Goal: Find contact information: Find contact information

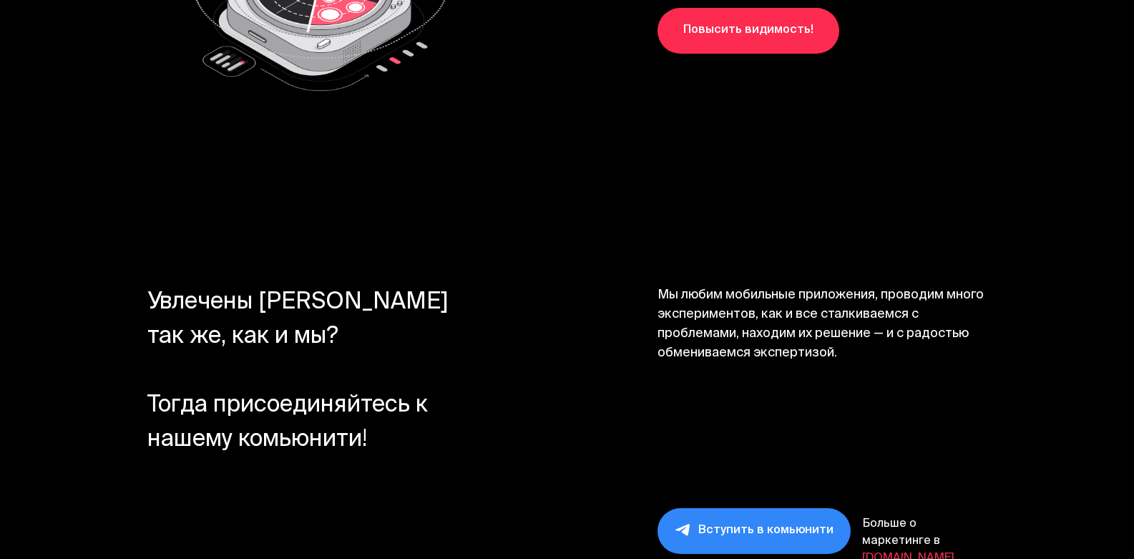
scroll to position [15135, 0]
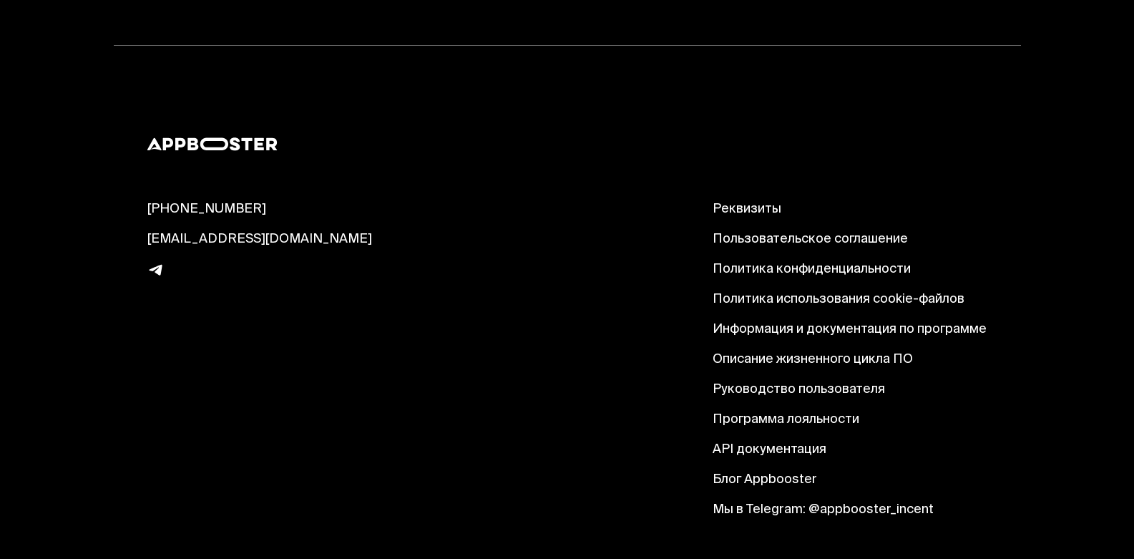
click at [718, 201] on link "Реквизиты" at bounding box center [849, 209] width 274 height 17
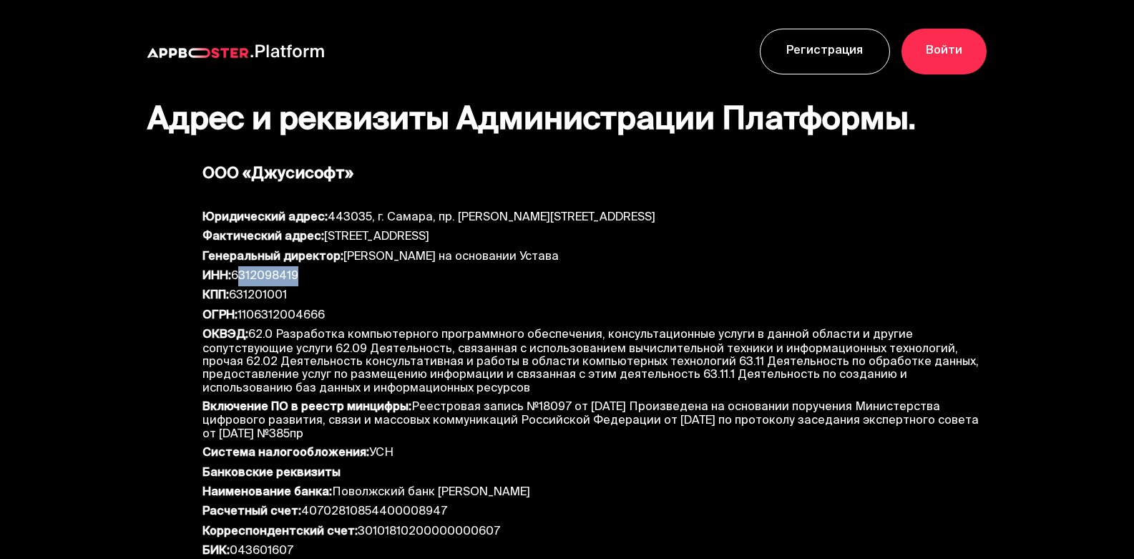
drag, startPoint x: 237, startPoint y: 275, endPoint x: 297, endPoint y: 269, distance: 59.7
click at [297, 270] on div "ИНН: 6312098419" at bounding box center [594, 279] width 784 height 19
drag, startPoint x: 300, startPoint y: 272, endPoint x: 236, endPoint y: 272, distance: 64.4
click at [236, 272] on div "ИНН: 6312098419" at bounding box center [594, 279] width 784 height 19
copy div "6312098419"
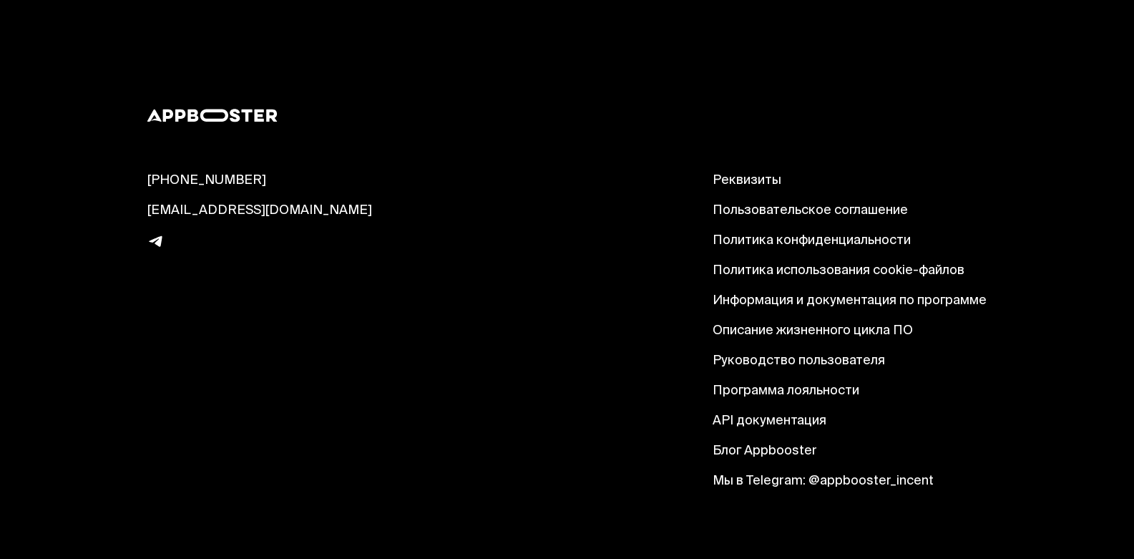
scroll to position [644, 0]
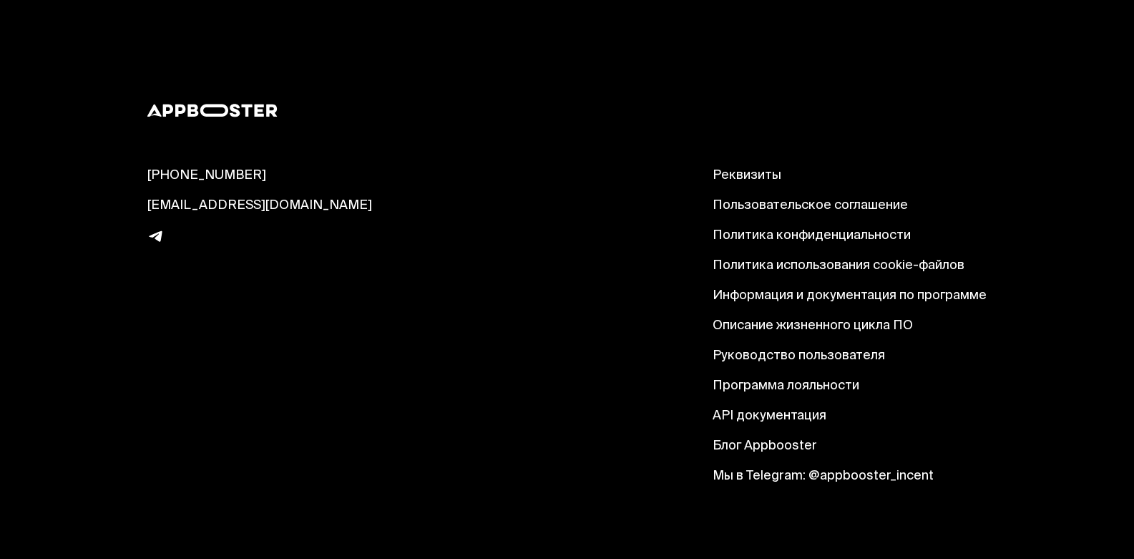
drag, startPoint x: 145, startPoint y: 169, endPoint x: 276, endPoint y: 167, distance: 131.6
click at [276, 167] on footer "[PHONE_NUMBER] [EMAIL_ADDRESS][DOMAIN_NAME] Реквизиты Пользовательское соглашен…" at bounding box center [567, 294] width 1134 height 564
copy link "[PHONE_NUMBER]"
drag, startPoint x: 145, startPoint y: 202, endPoint x: 294, endPoint y: 205, distance: 149.6
click at [294, 205] on footer "8 (800) 555-08-33 hello@appbooster.com Реквизиты Пользовательское соглашение По…" at bounding box center [567, 294] width 1134 height 564
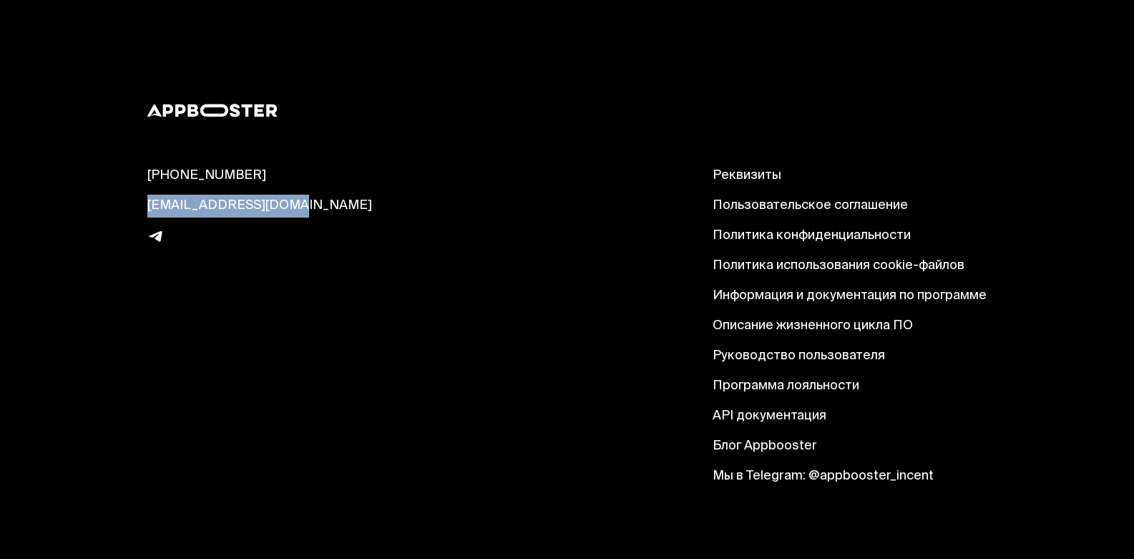
copy link "[EMAIL_ADDRESS][DOMAIN_NAME]"
click at [161, 234] on img at bounding box center [155, 236] width 17 height 18
click at [836, 474] on link "Мы в Telegram: @appbooster_incent" at bounding box center [849, 476] width 274 height 17
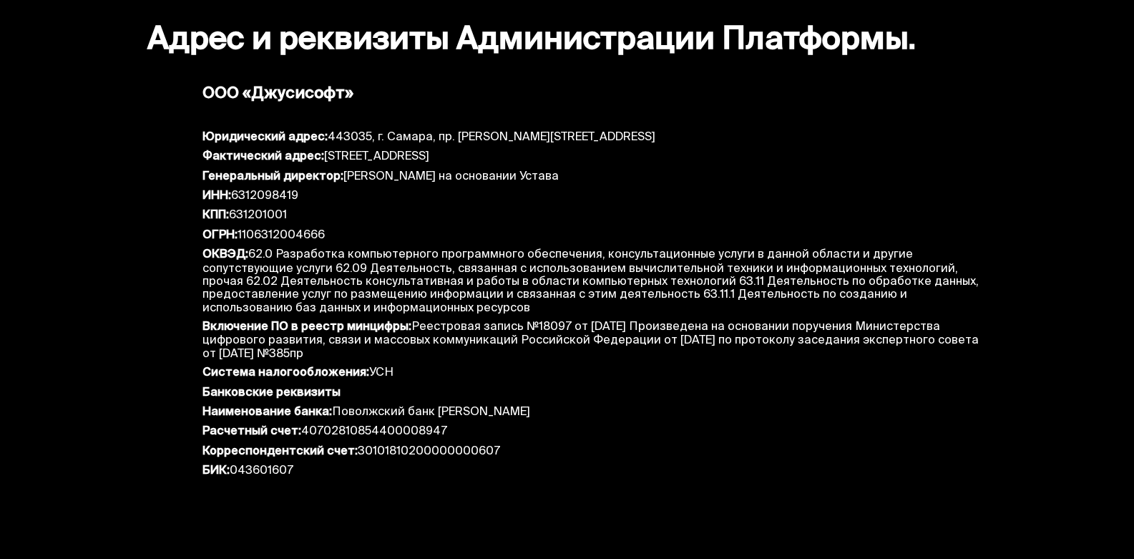
scroll to position [0, 0]
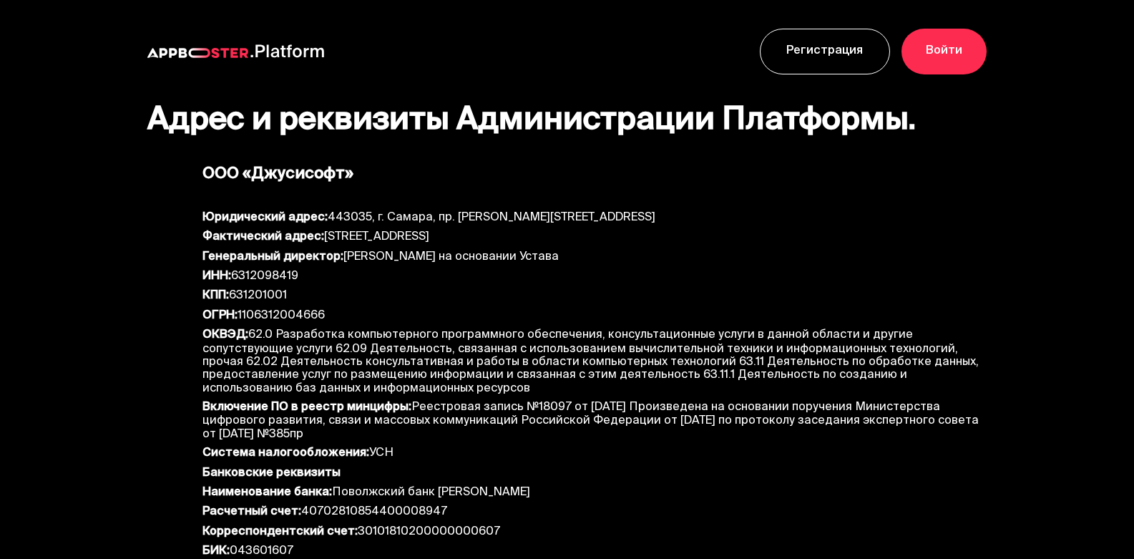
click at [280, 49] on img at bounding box center [287, 51] width 74 height 14
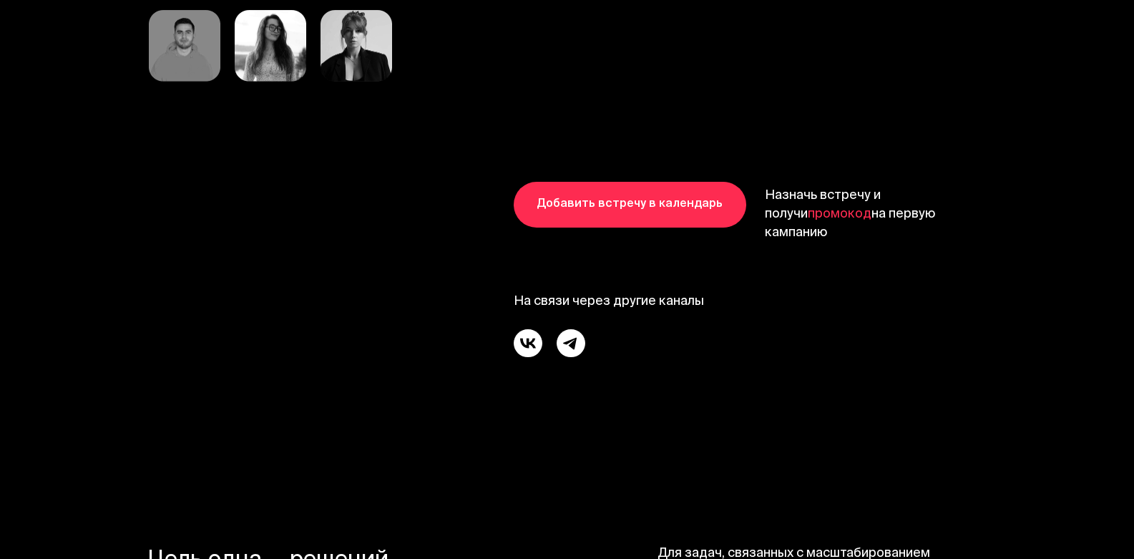
scroll to position [7797, 0]
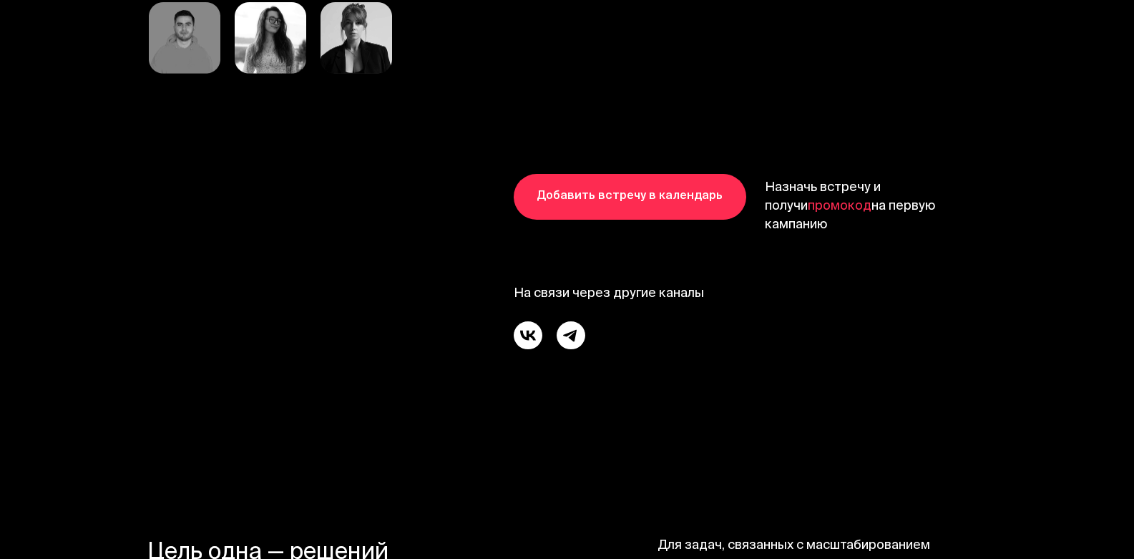
click at [517, 321] on img at bounding box center [528, 335] width 29 height 29
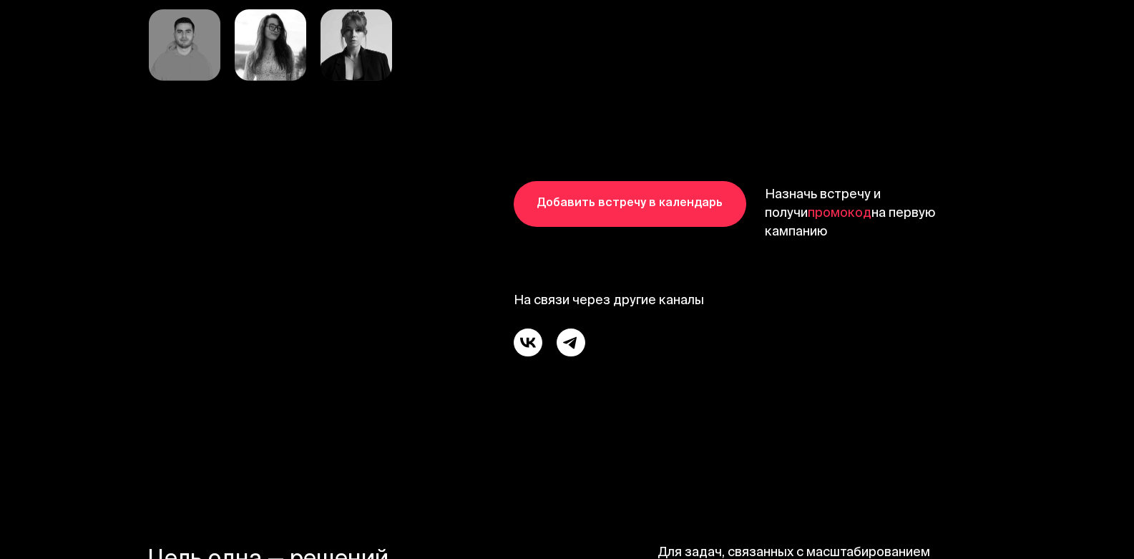
click at [578, 328] on img at bounding box center [571, 342] width 29 height 29
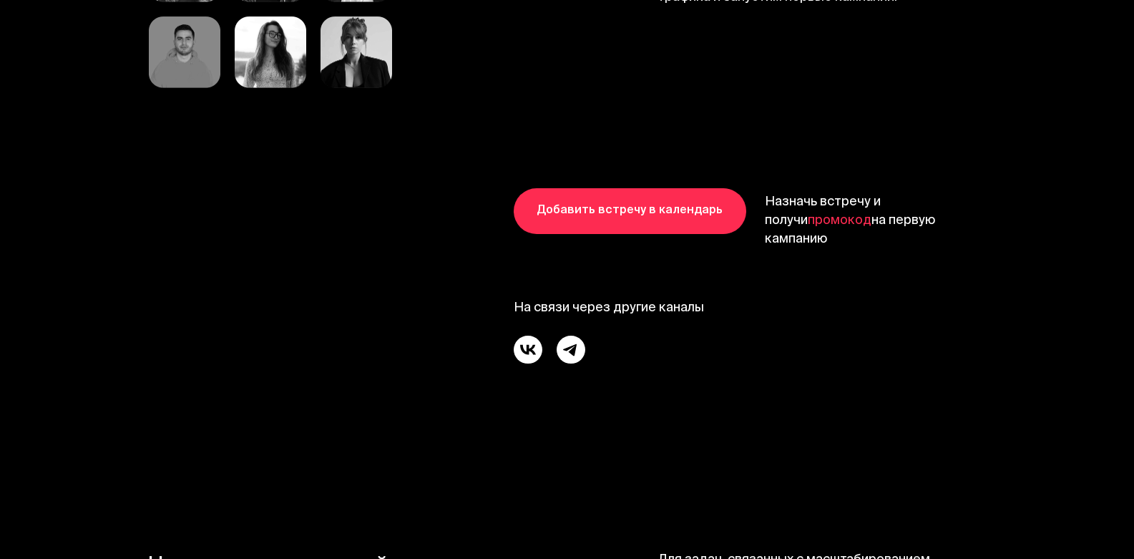
click at [564, 336] on img at bounding box center [571, 350] width 29 height 29
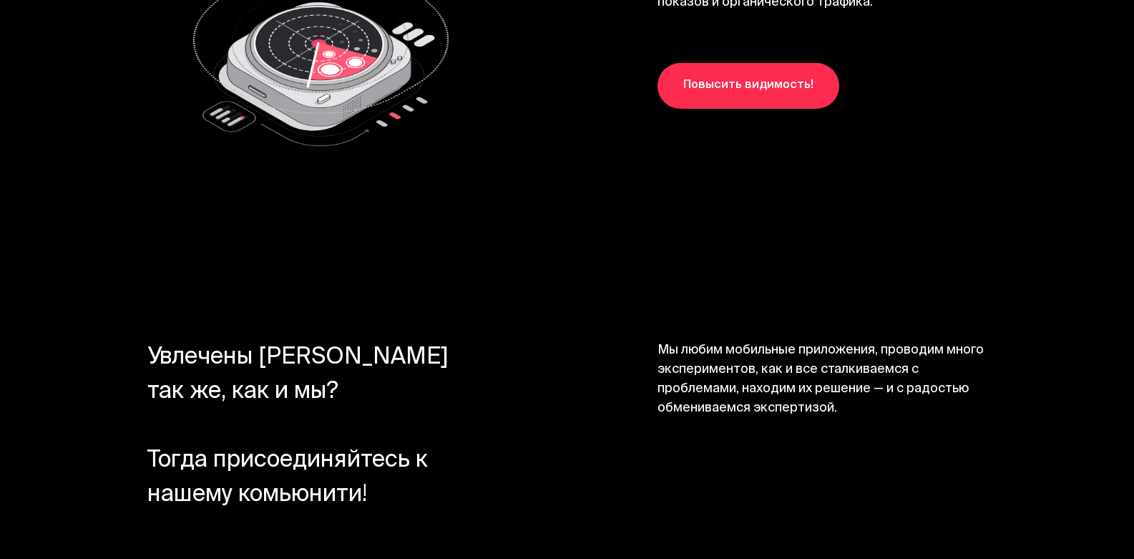
scroll to position [14286, 0]
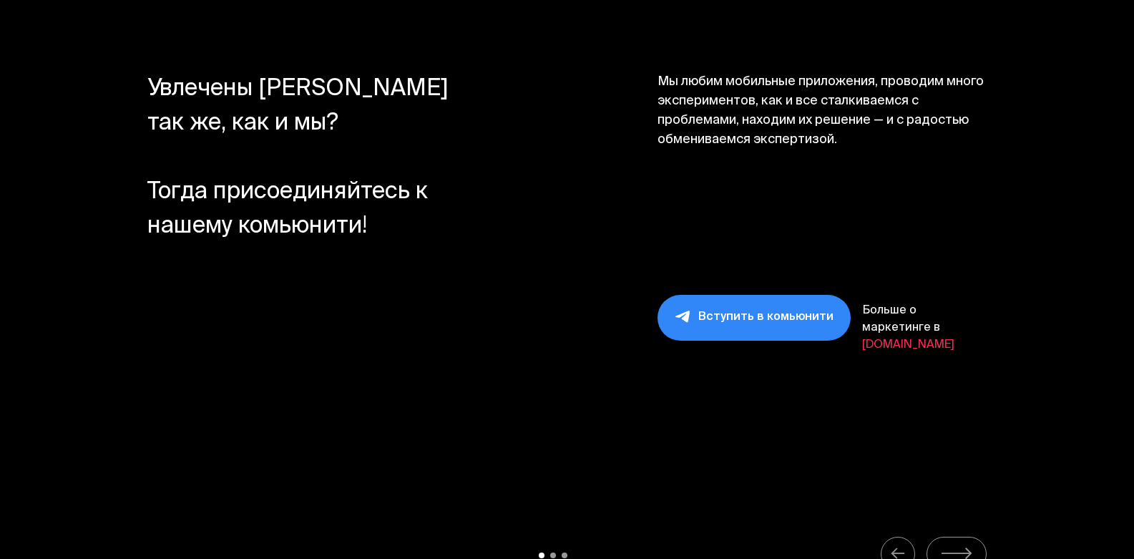
click at [766, 295] on link "Вступить в комьюнити" at bounding box center [753, 318] width 193 height 46
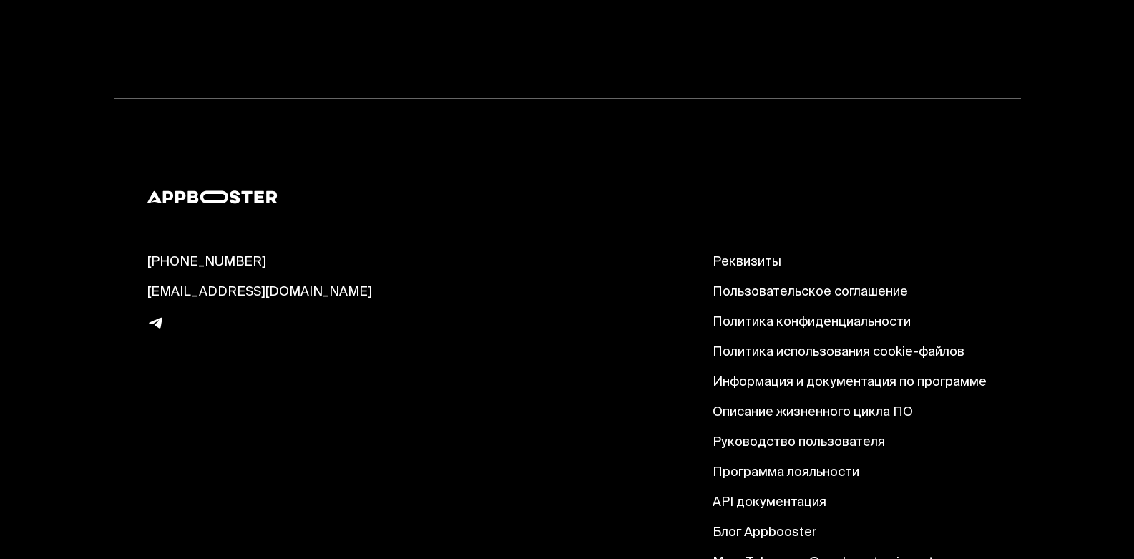
scroll to position [15122, 0]
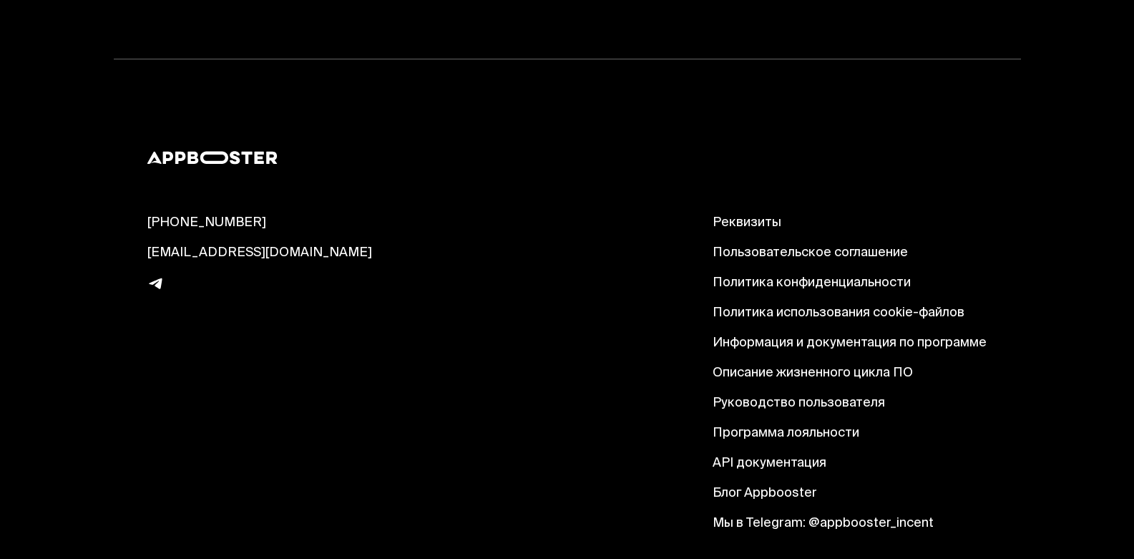
click at [155, 275] on img at bounding box center [155, 284] width 17 height 18
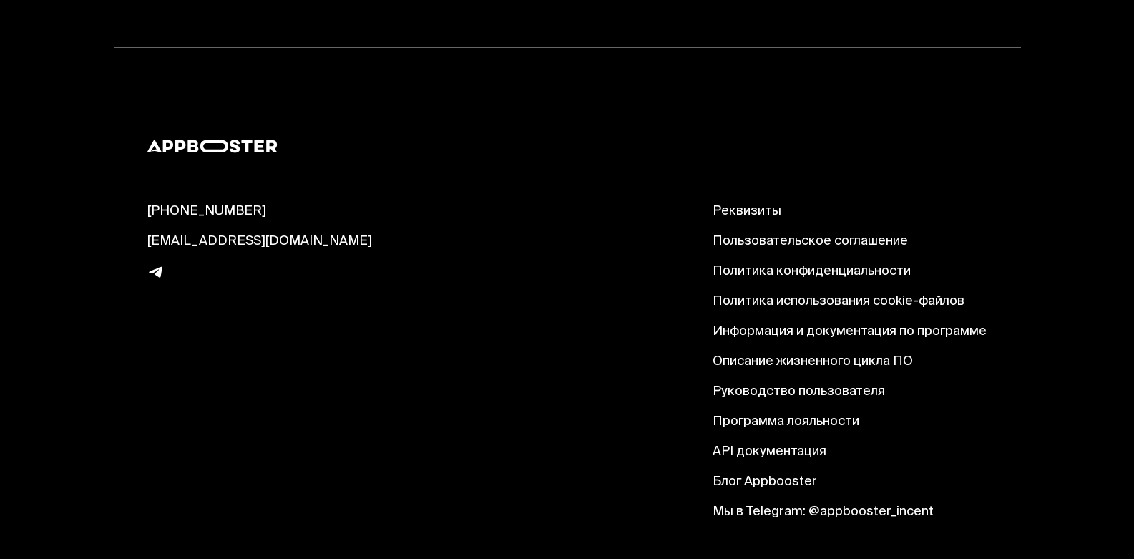
scroll to position [15135, 0]
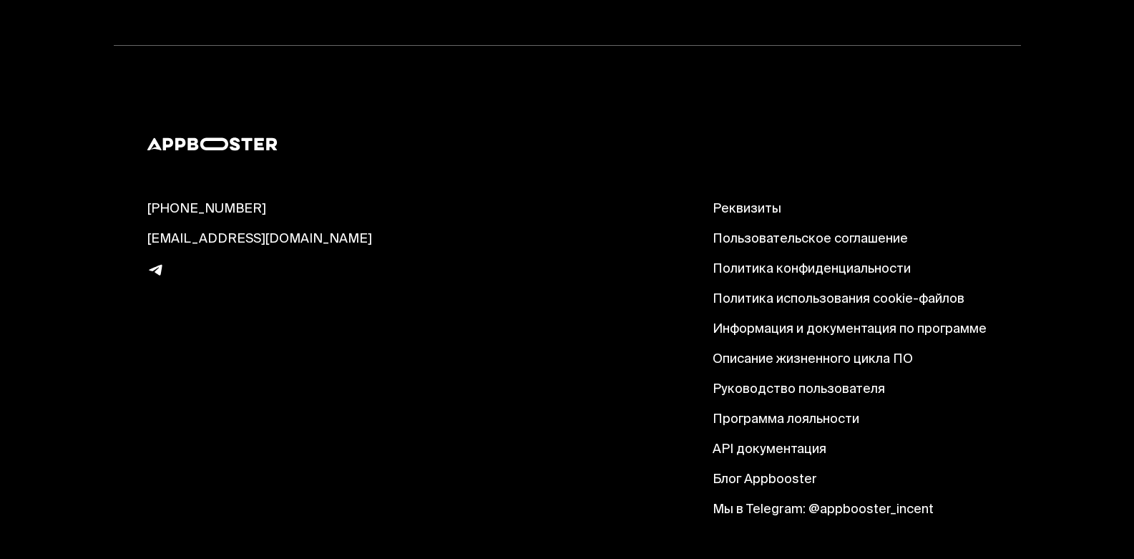
click at [871, 501] on link "Мы в Telegram: @appbooster_incent" at bounding box center [849, 509] width 274 height 17
